Goal: Transaction & Acquisition: Purchase product/service

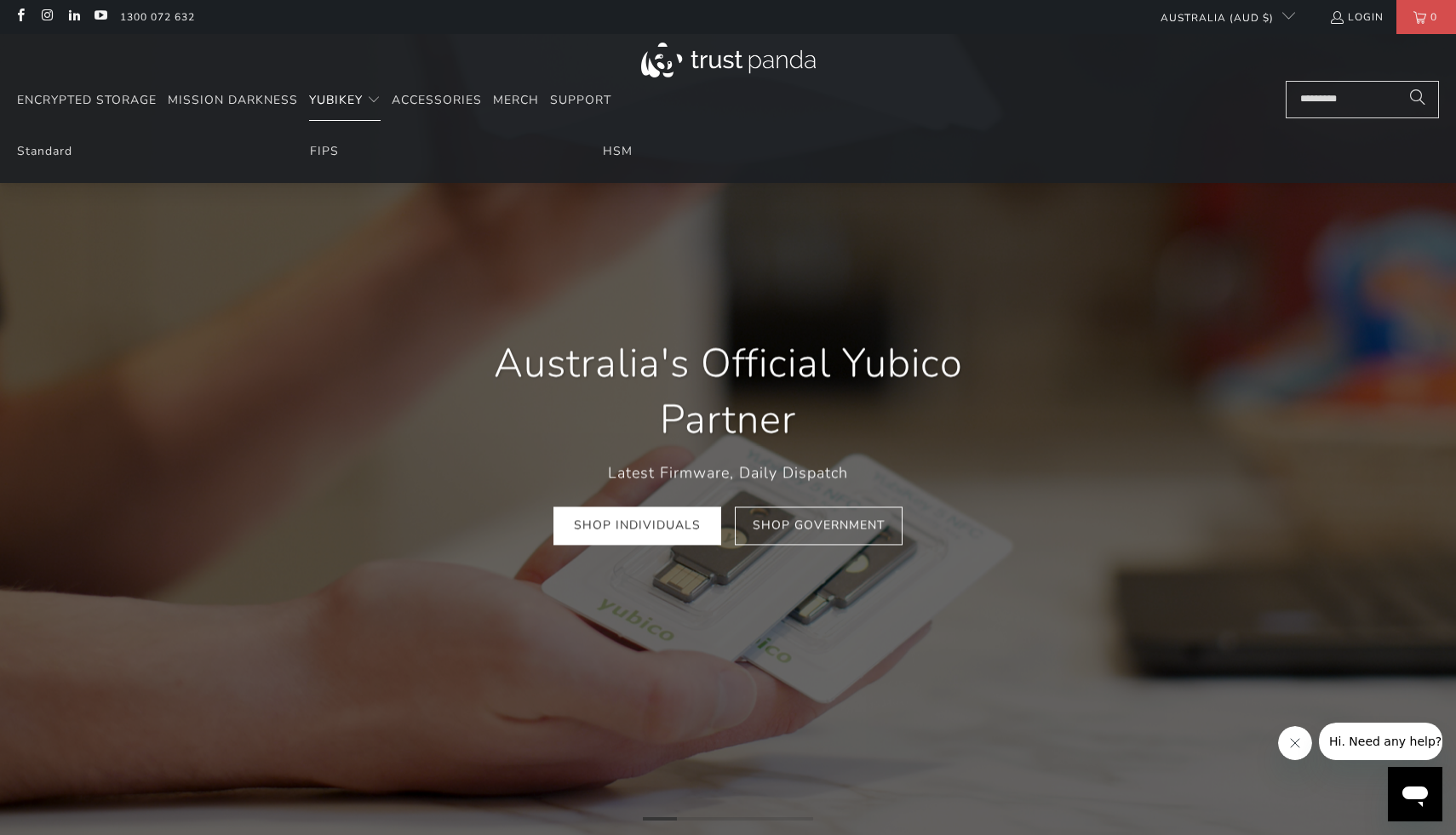
click at [370, 96] on span "Translation missing: en.navigation.header.main_nav" at bounding box center [374, 100] width 14 height 14
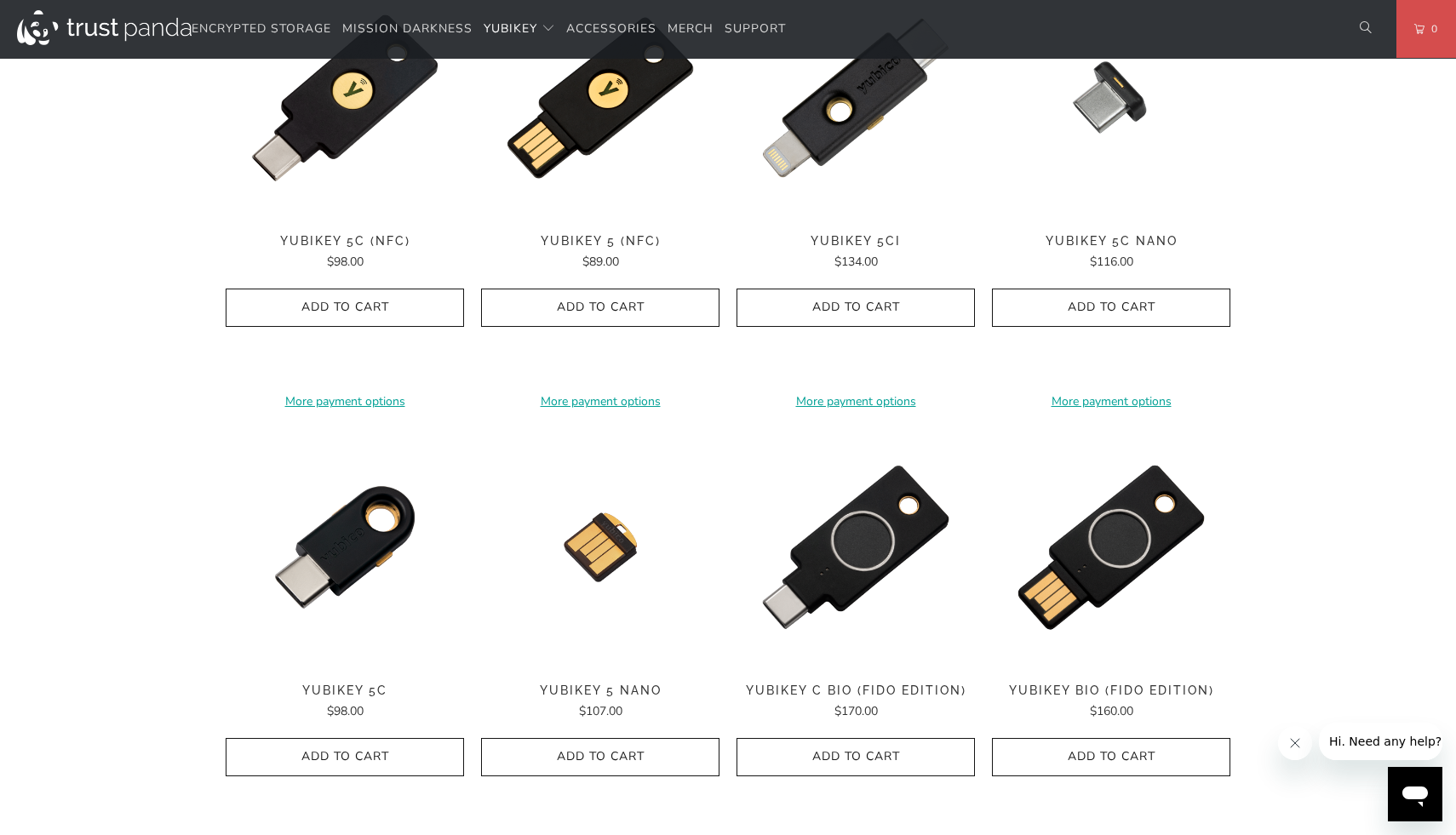
scroll to position [918, 0]
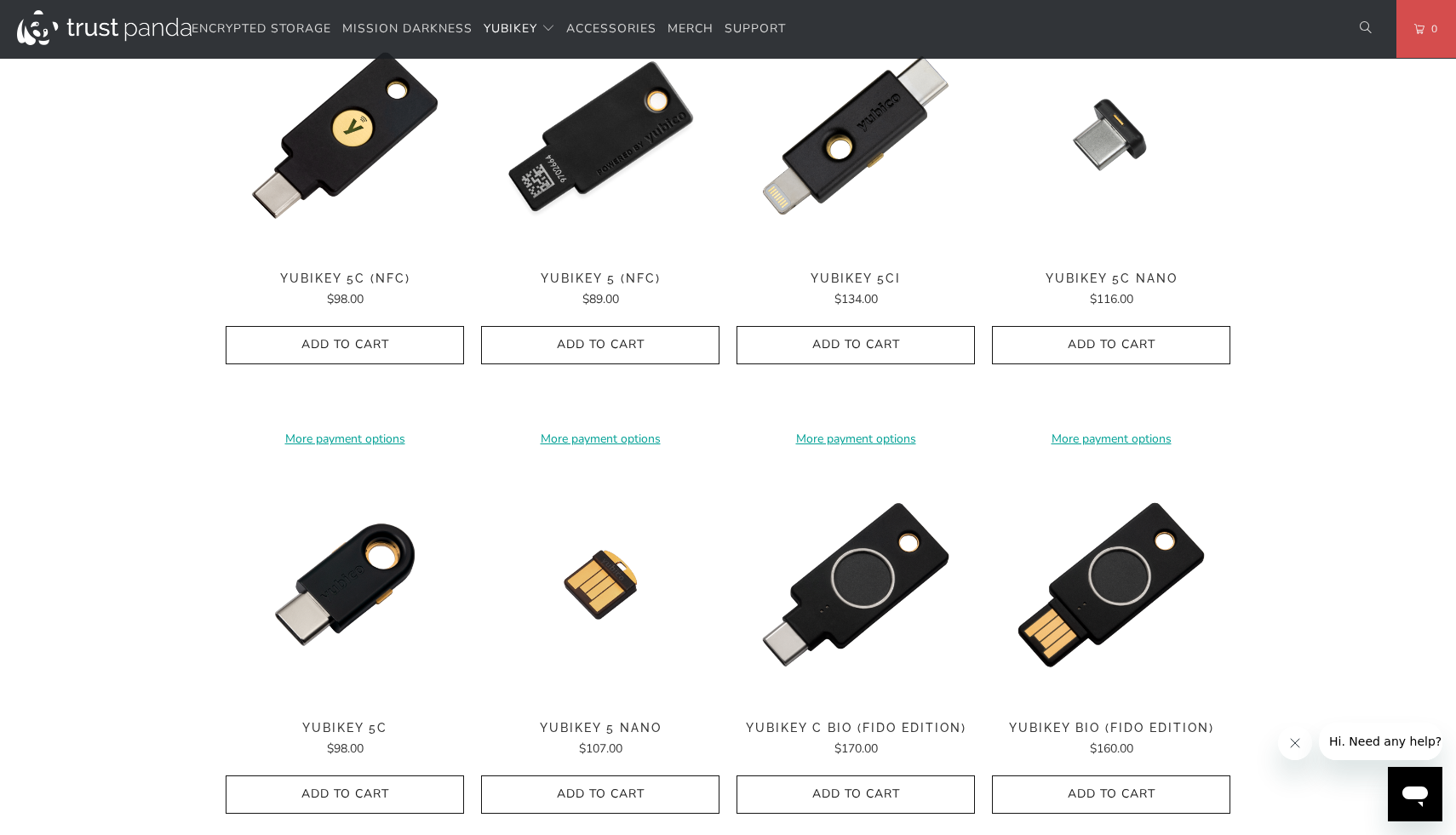
click at [601, 157] on img at bounding box center [600, 135] width 239 height 239
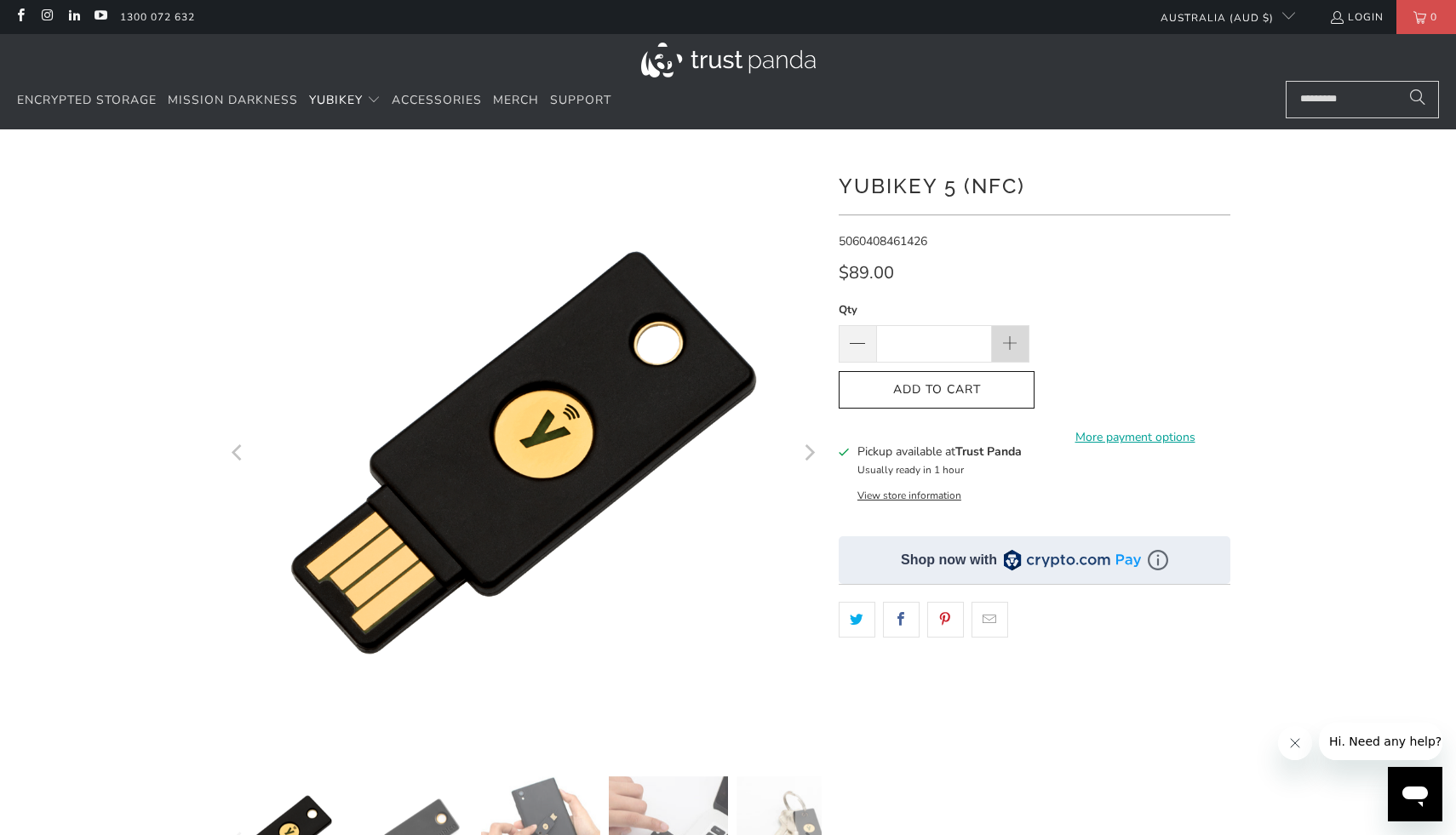
click at [1021, 342] on span at bounding box center [1010, 344] width 38 height 38
type input "*"
click at [984, 397] on span "Add to Cart" at bounding box center [936, 390] width 160 height 15
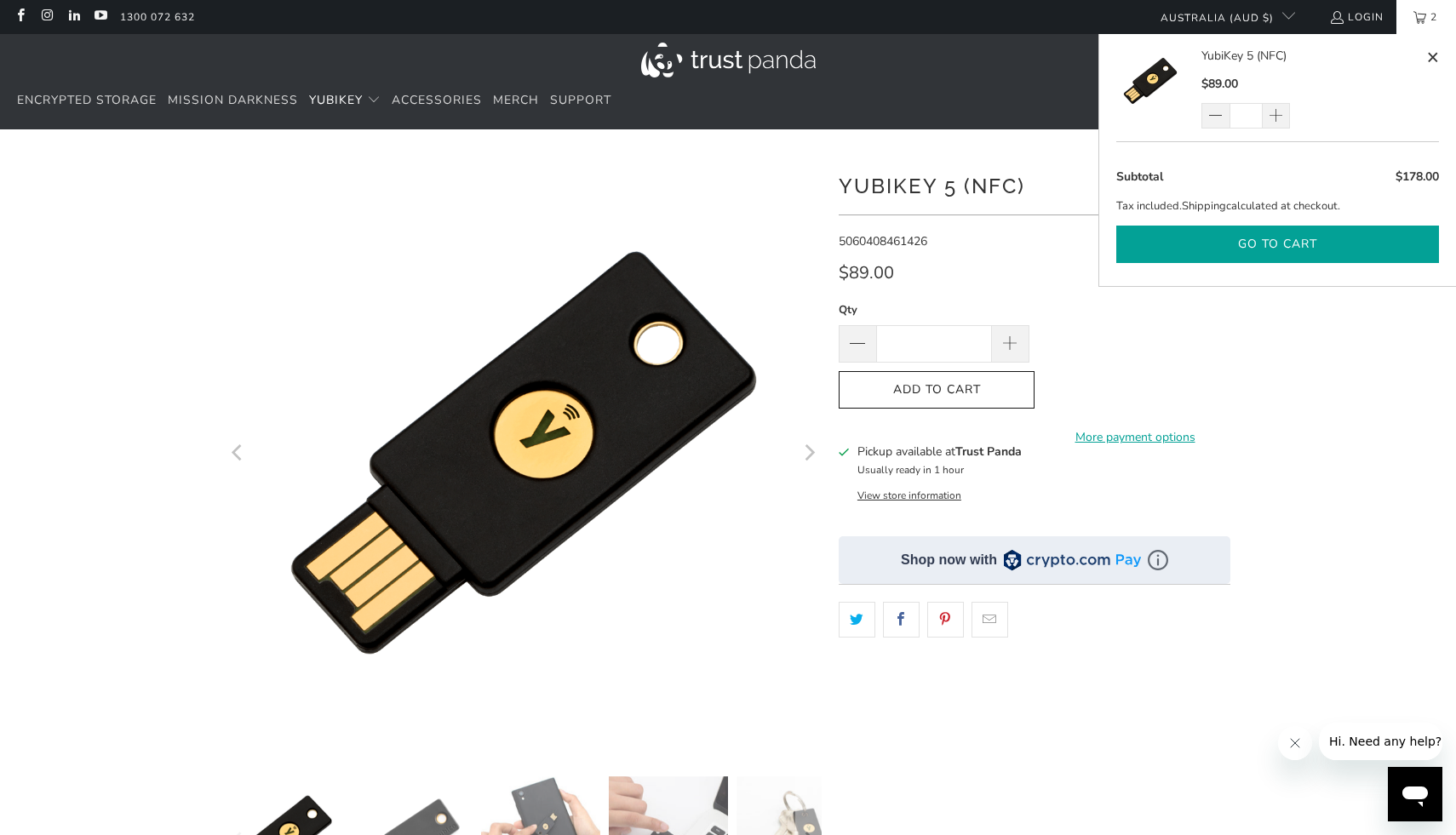
click at [1227, 239] on button "Go to cart" at bounding box center [1277, 244] width 323 height 38
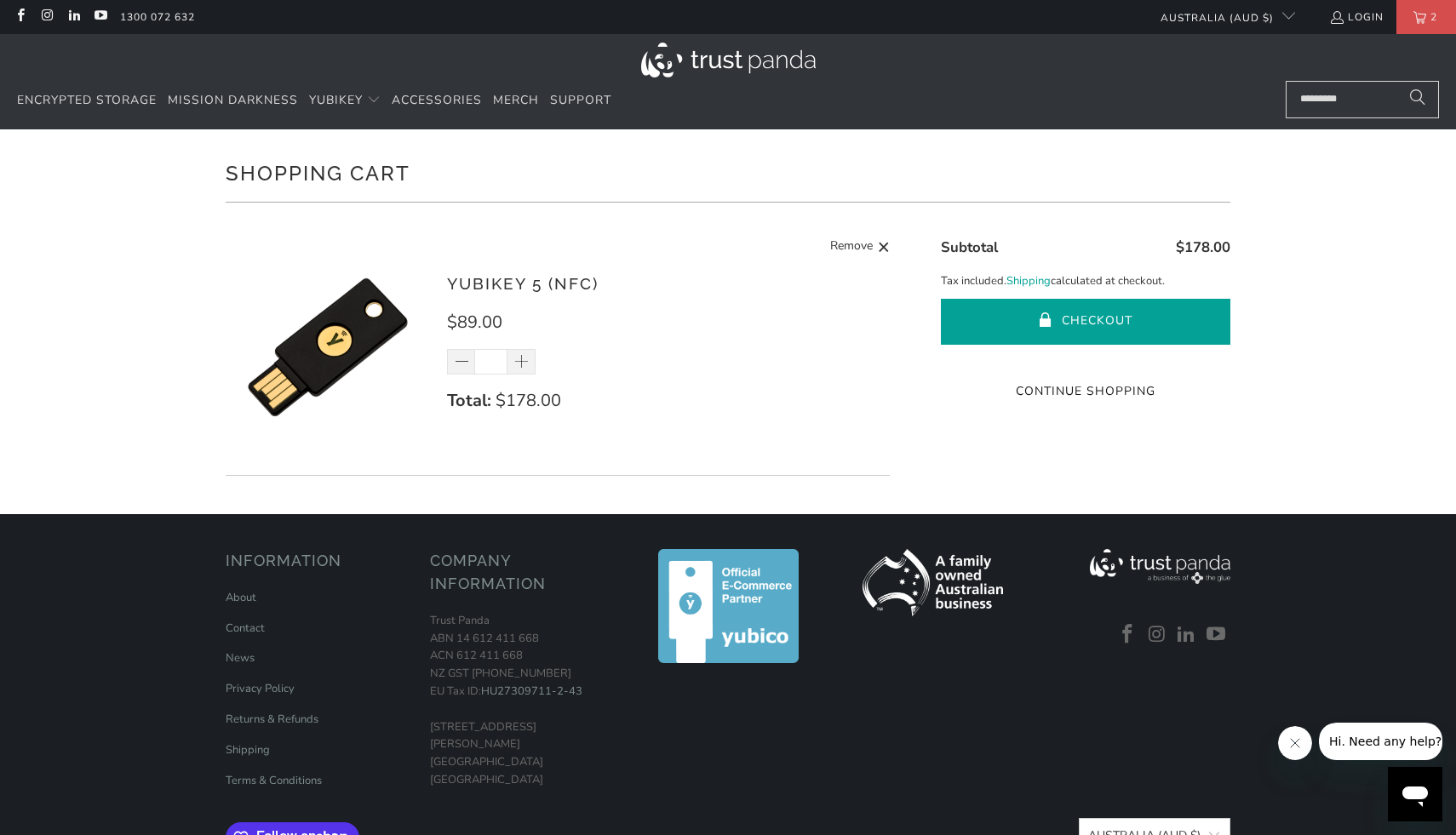
click at [1077, 328] on button "Checkout" at bounding box center [1085, 322] width 290 height 46
